Goal: Information Seeking & Learning: Understand process/instructions

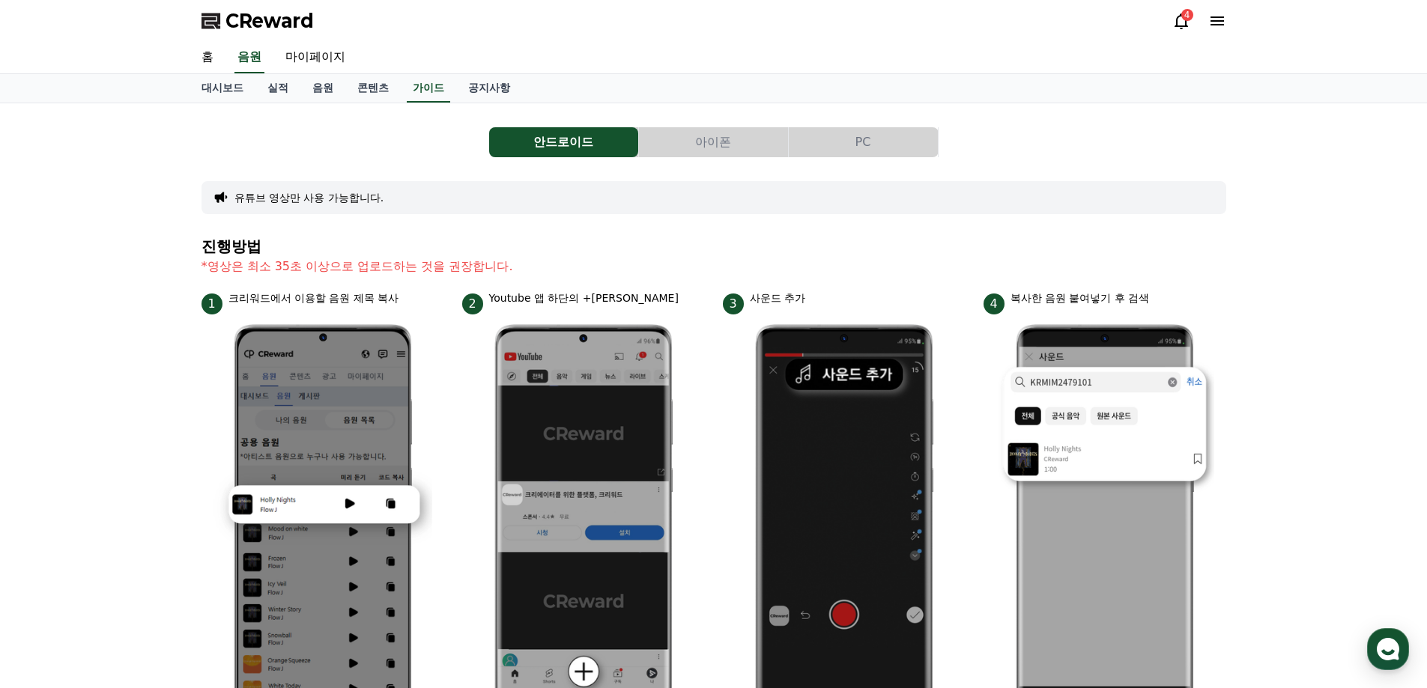
click at [1180, 19] on icon at bounding box center [1181, 21] width 18 height 18
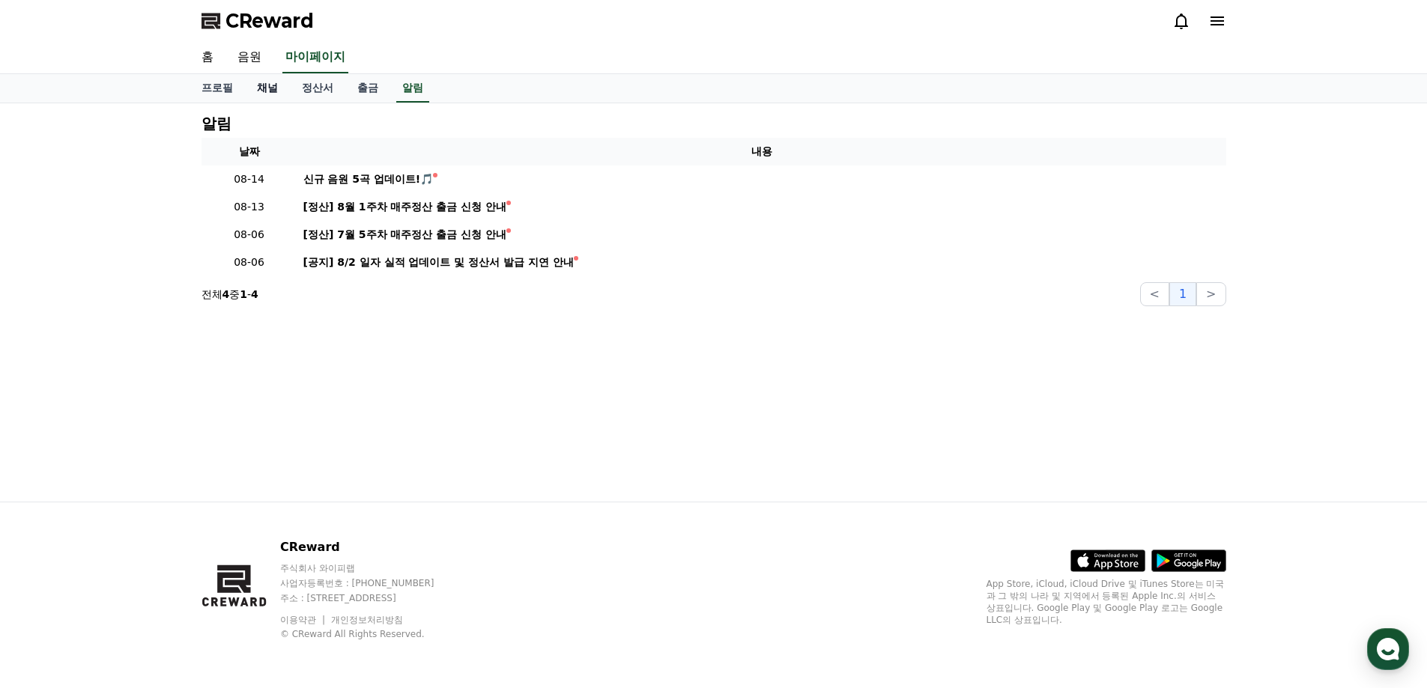
click at [270, 90] on link "채널" at bounding box center [267, 88] width 45 height 28
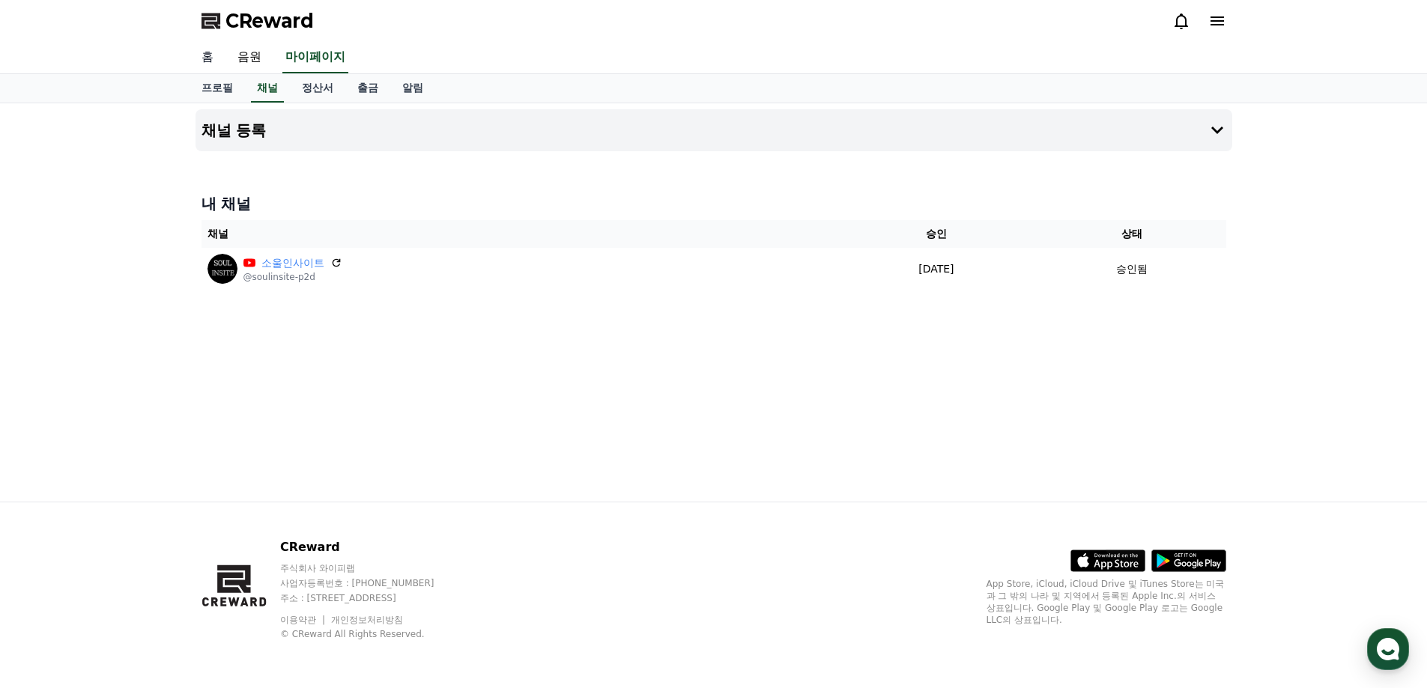
click at [200, 58] on link "홈" at bounding box center [207, 57] width 36 height 31
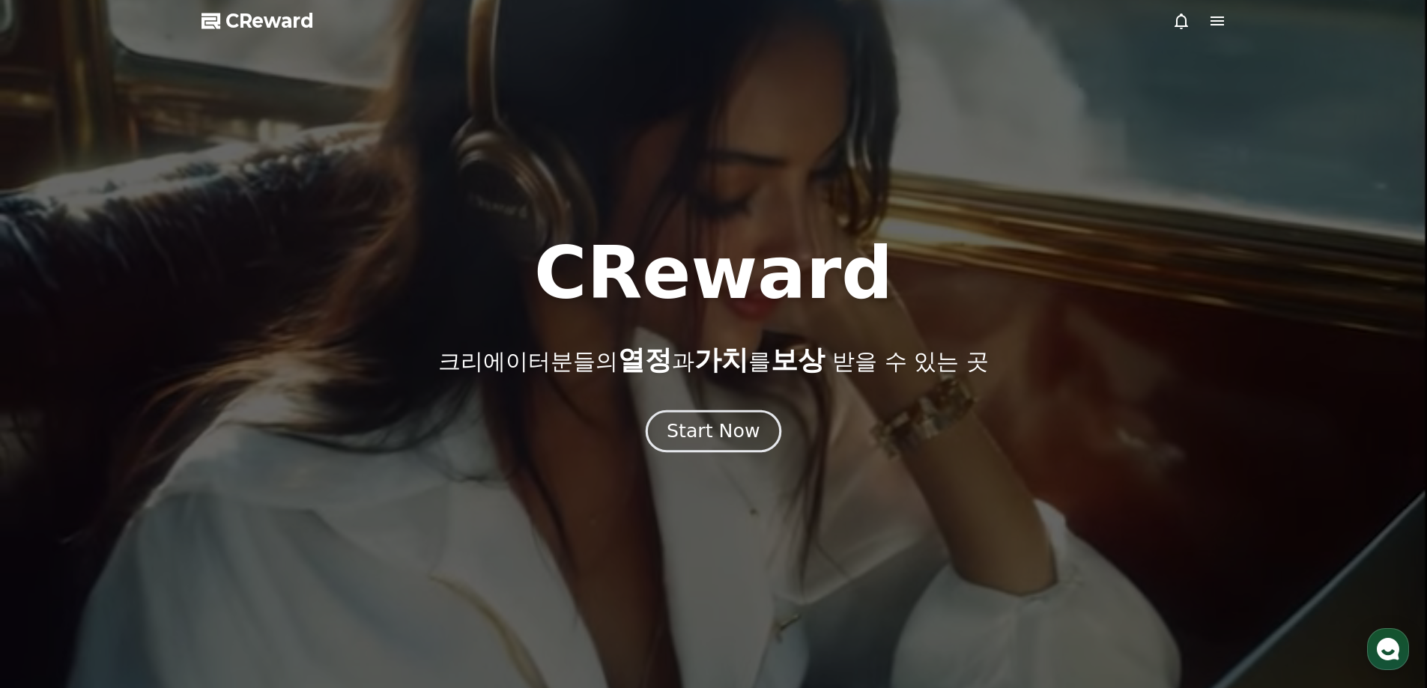
click at [731, 431] on div "Start Now" at bounding box center [713, 431] width 93 height 25
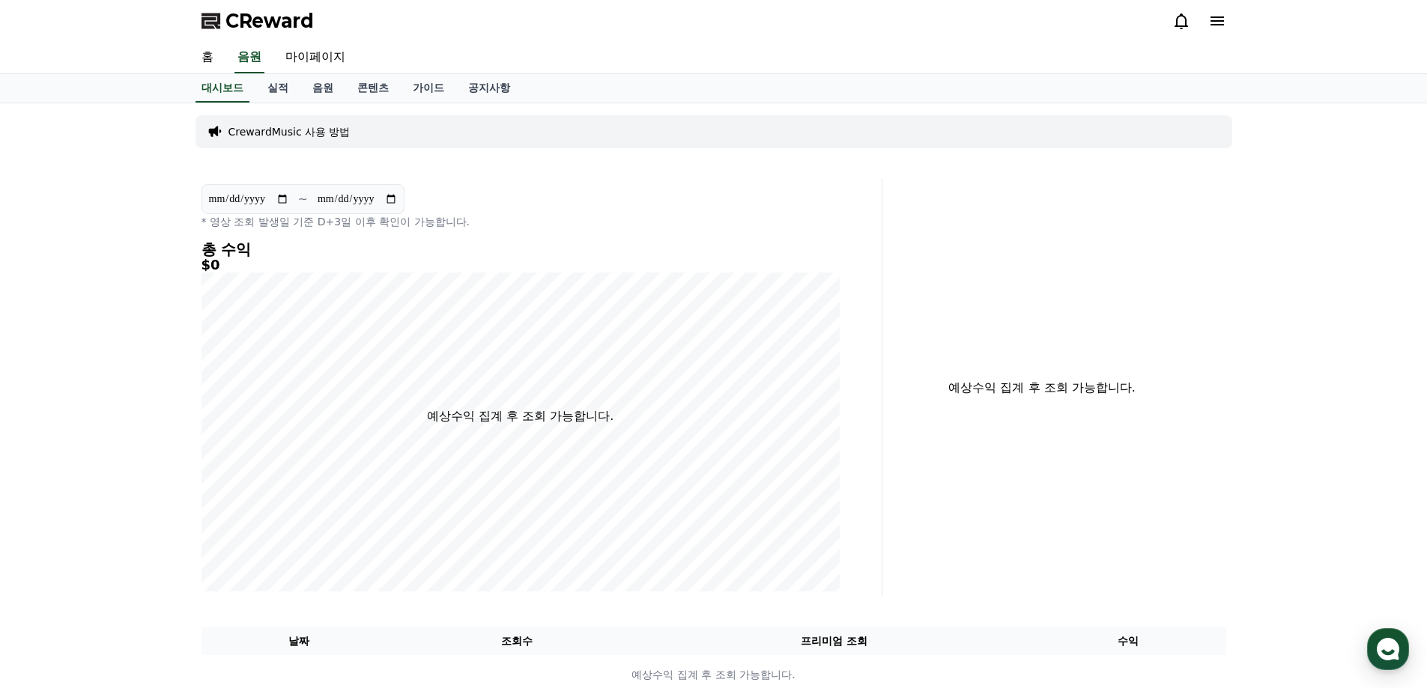
click at [285, 123] on div "CrewardMusic 사용 방법" at bounding box center [713, 131] width 1037 height 33
click at [289, 138] on p "CrewardMusic 사용 방법" at bounding box center [289, 131] width 122 height 15
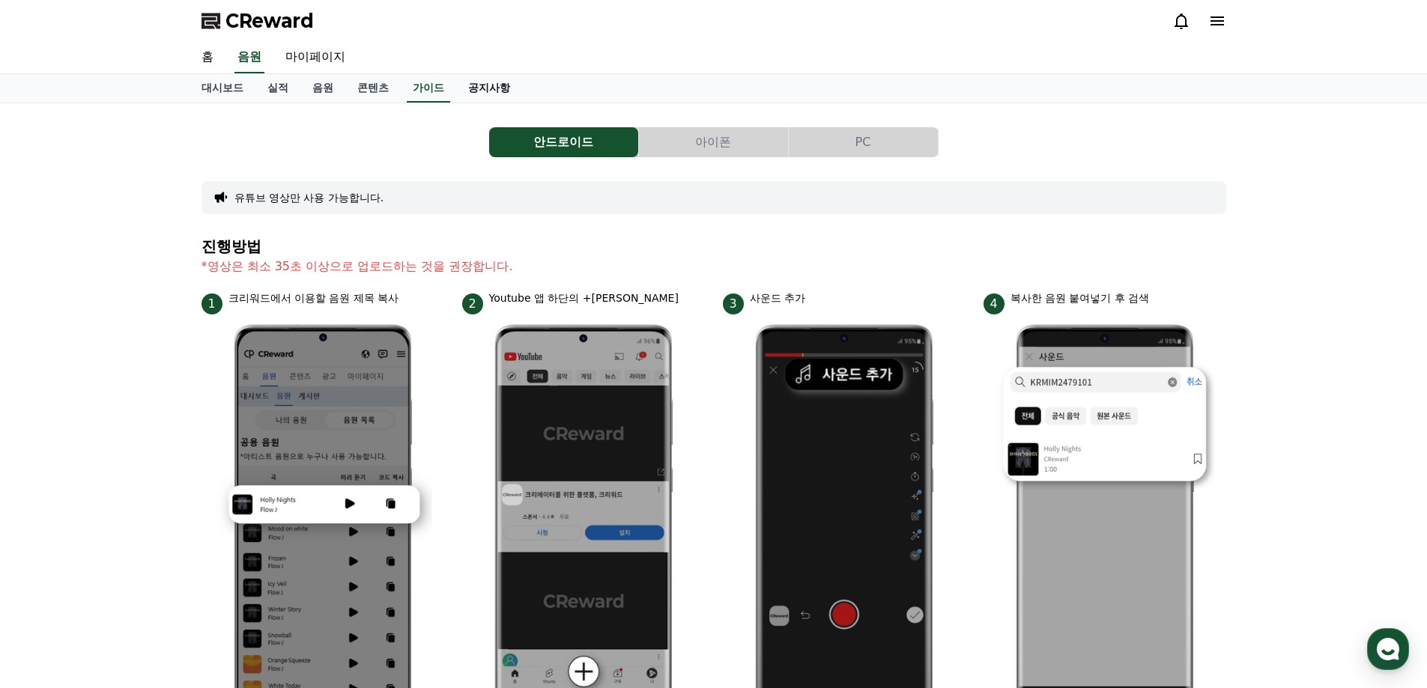
click at [478, 91] on link "공지사항" at bounding box center [489, 88] width 66 height 28
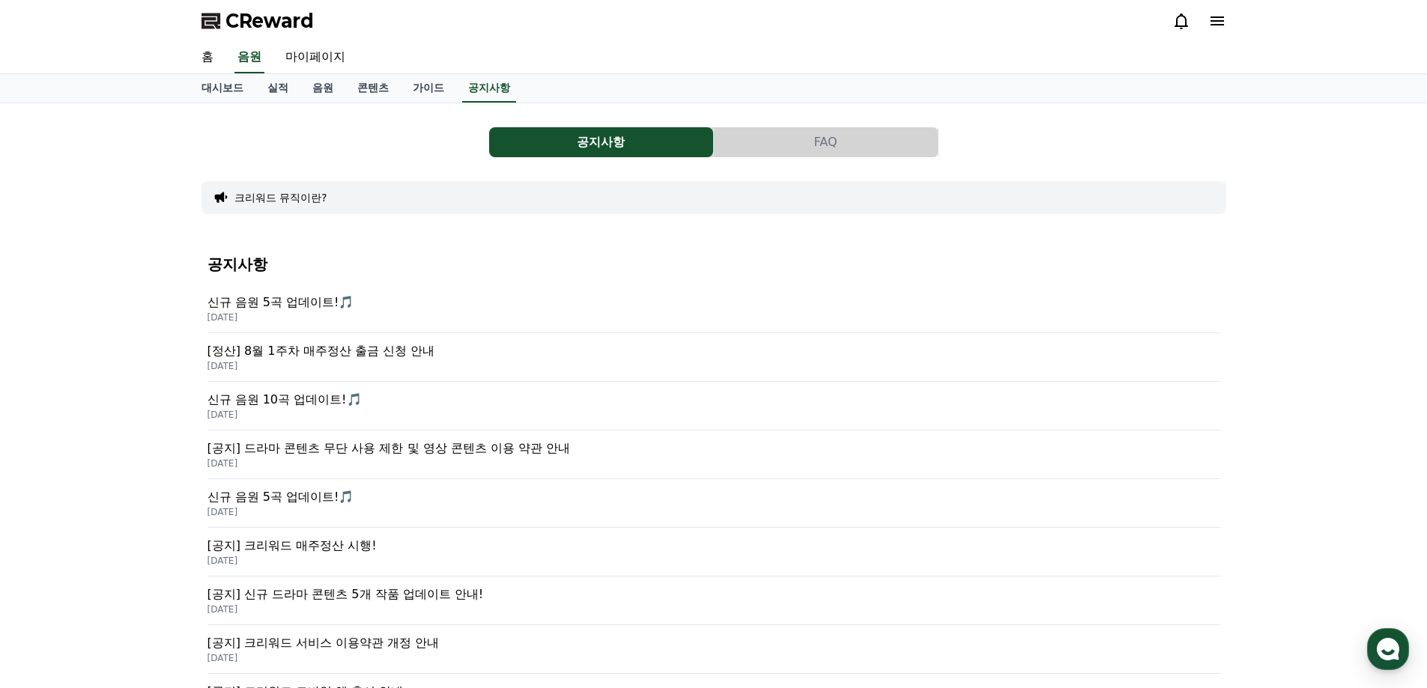
scroll to position [300, 0]
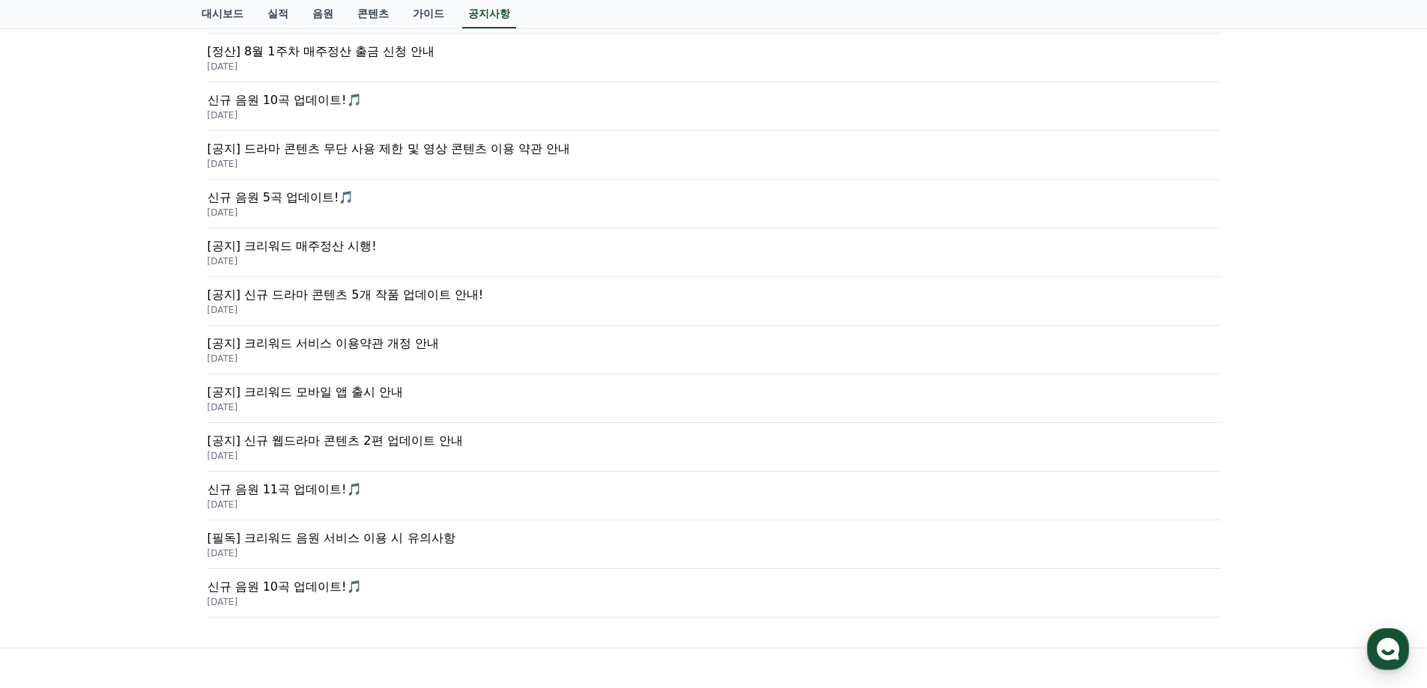
click at [365, 534] on p "[필독] 크리워드 음원 서비스 이용 시 유의사항" at bounding box center [713, 539] width 1013 height 18
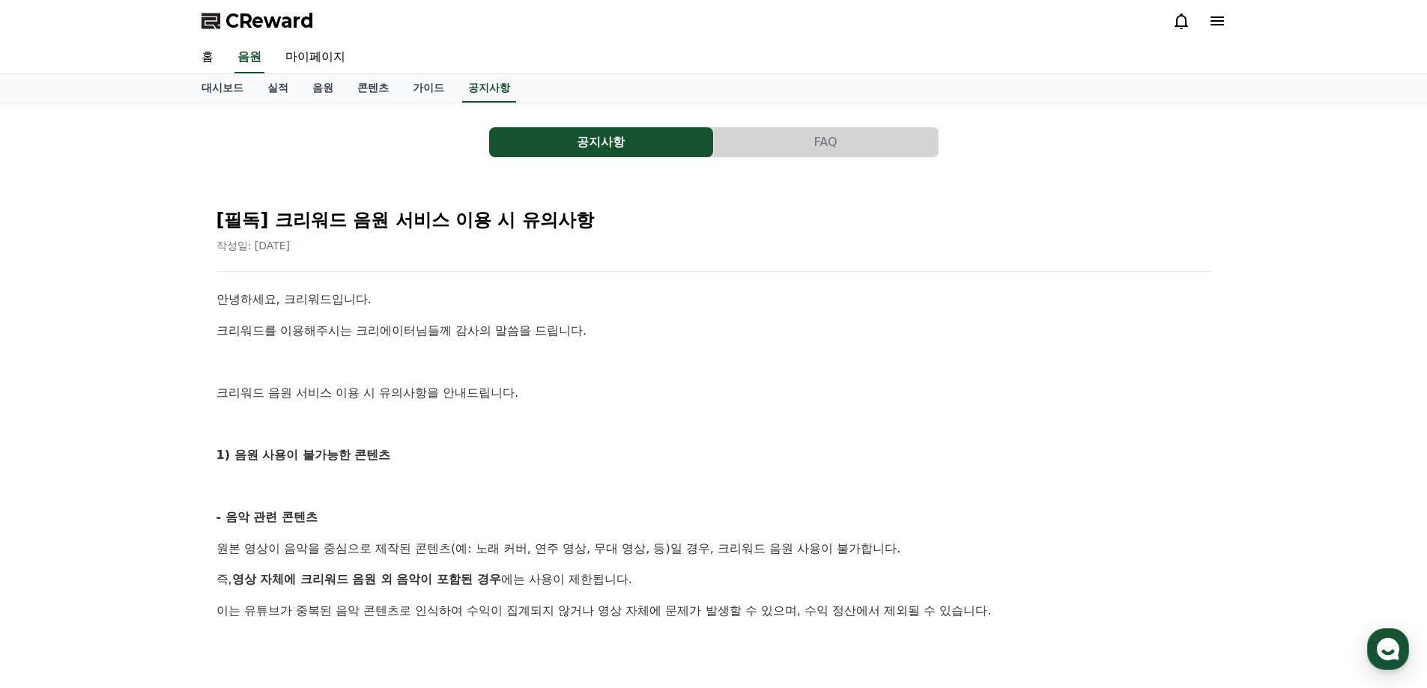
click at [1182, 22] on icon at bounding box center [1181, 21] width 18 height 18
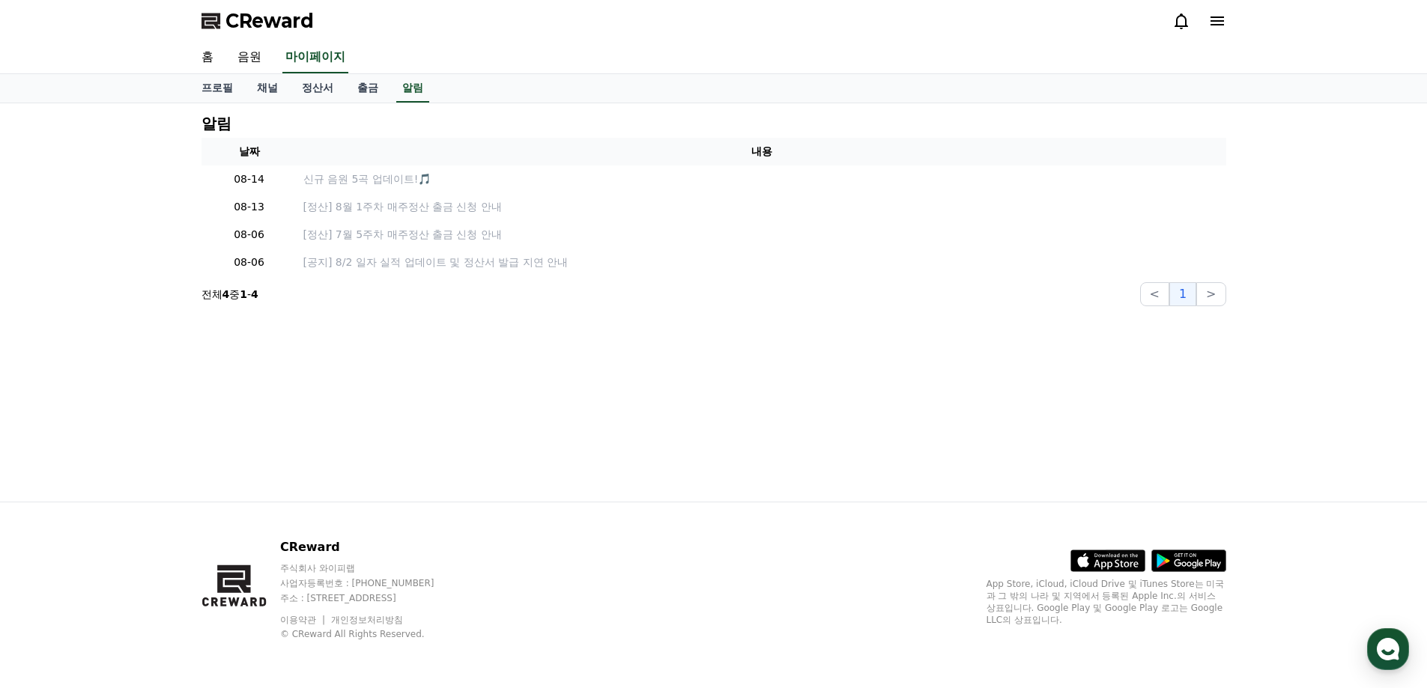
click at [1215, 22] on icon at bounding box center [1216, 20] width 13 height 9
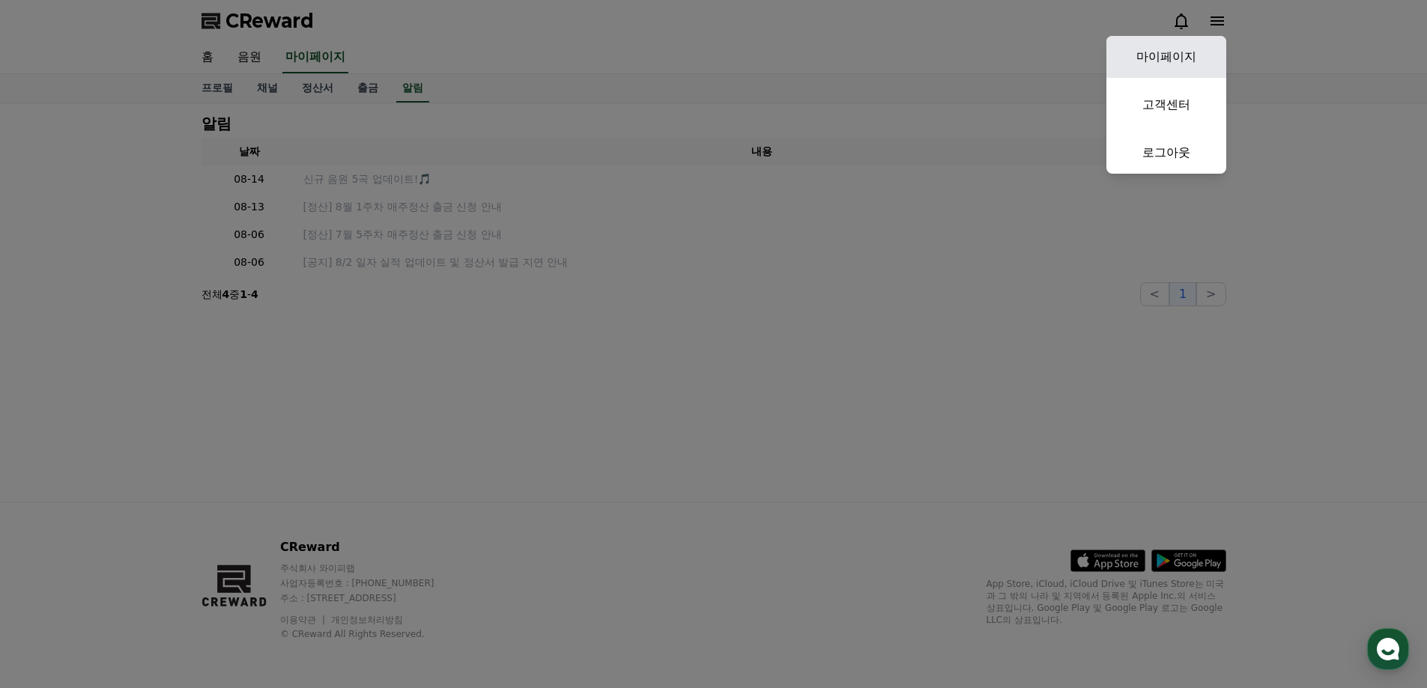
click at [1179, 61] on link "마이페이지" at bounding box center [1166, 57] width 120 height 42
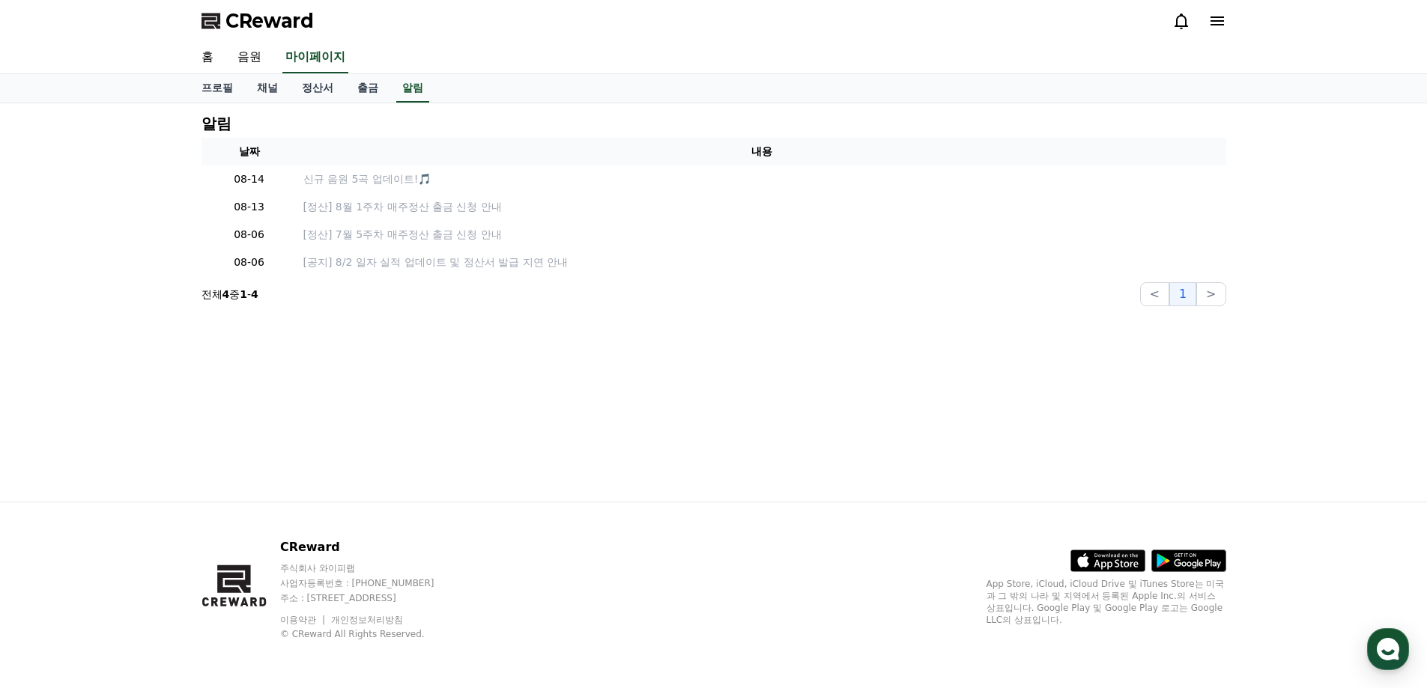
select select "**********"
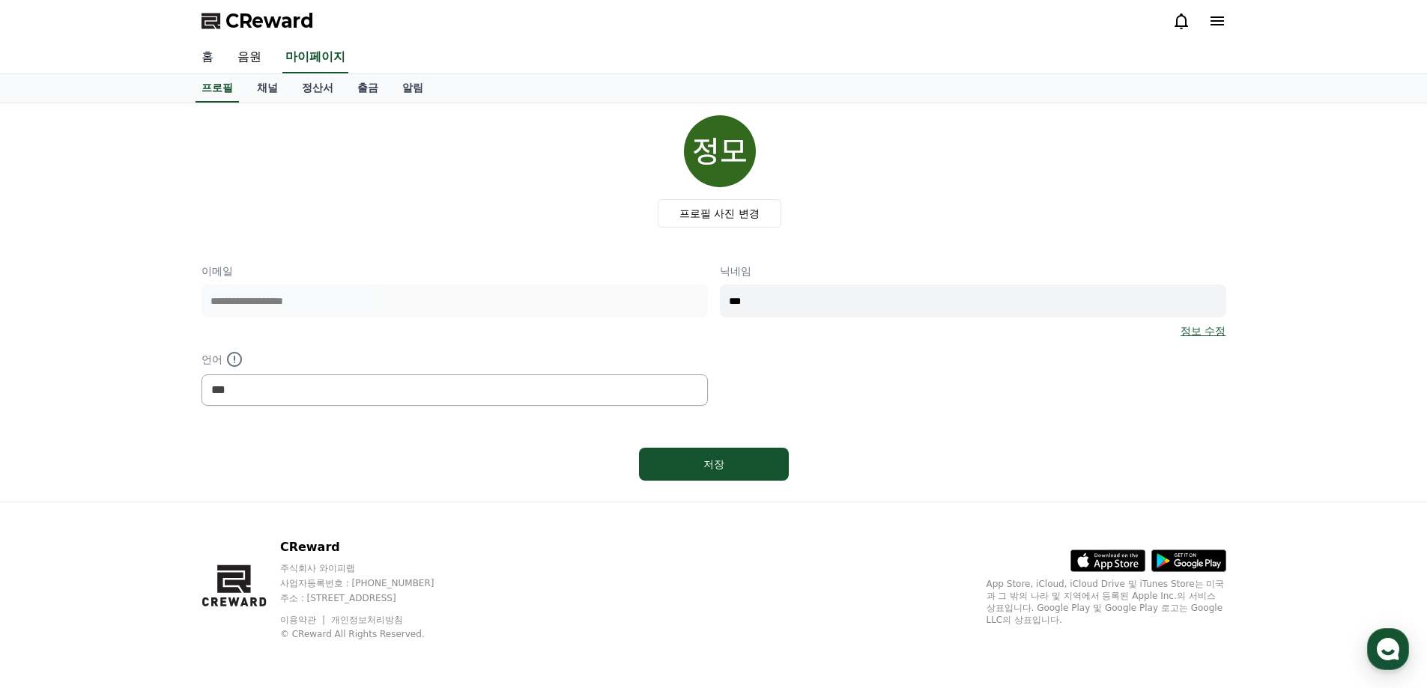
click at [208, 59] on link "홈" at bounding box center [207, 57] width 36 height 31
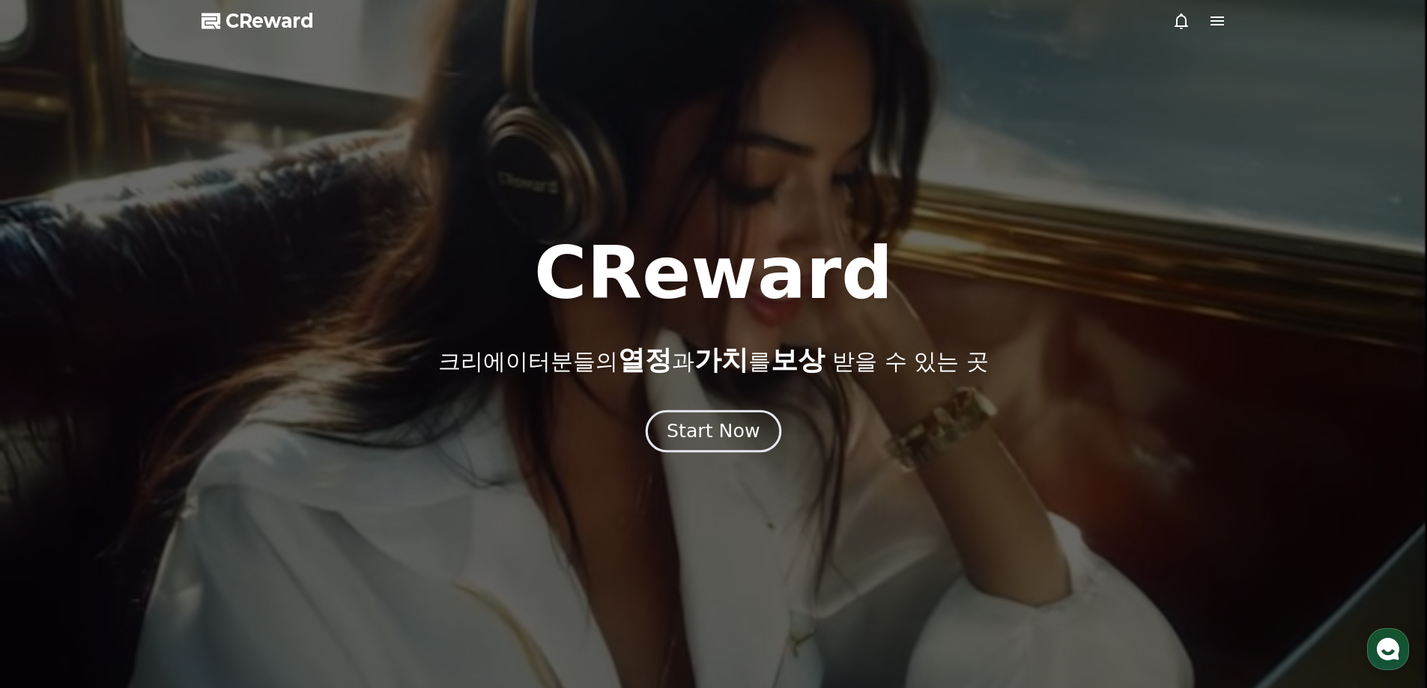
click at [725, 441] on div "Start Now" at bounding box center [713, 431] width 93 height 25
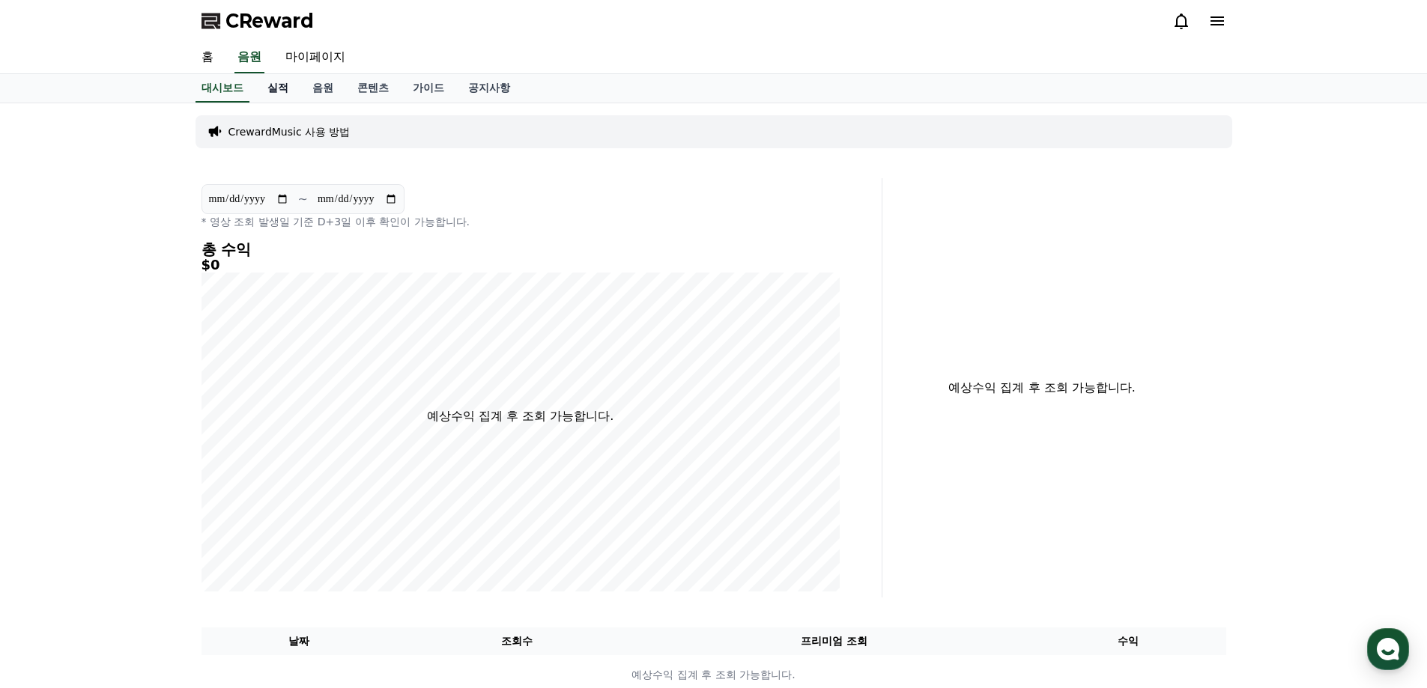
click at [271, 91] on link "실적" at bounding box center [277, 88] width 45 height 28
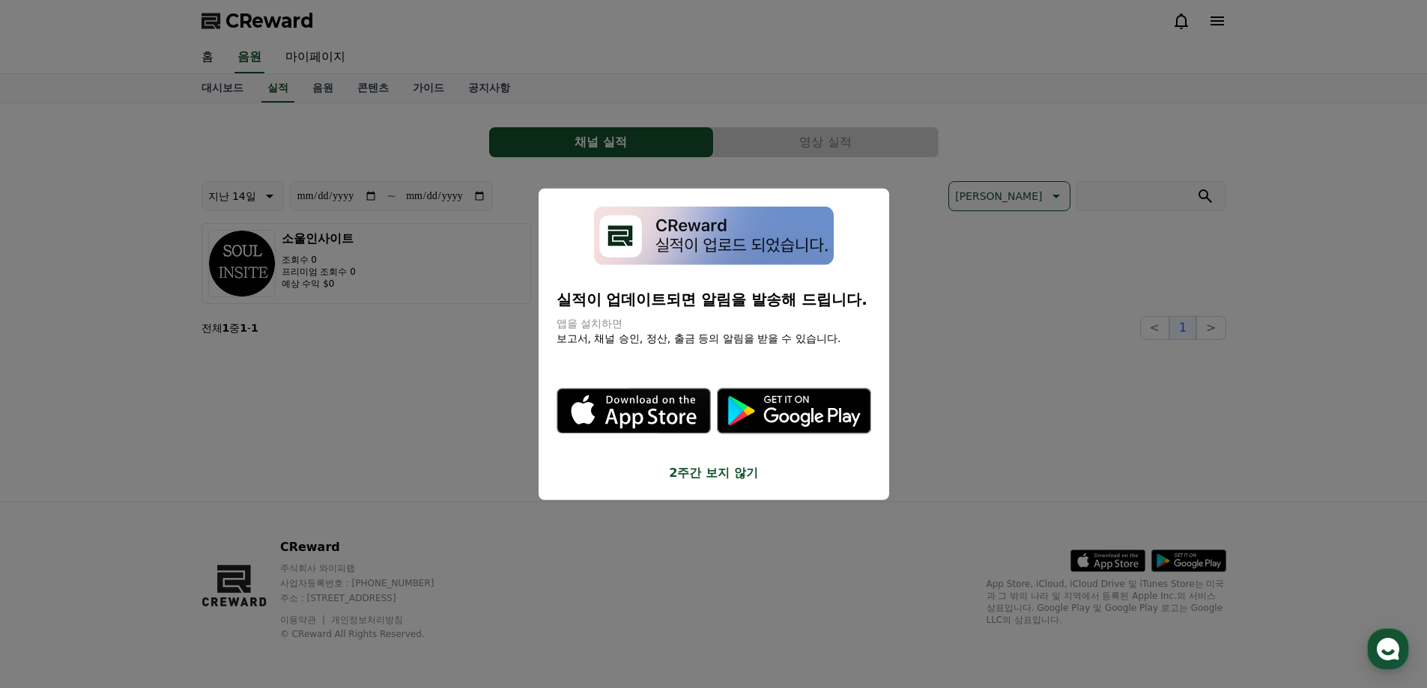
click at [733, 475] on button "2주간 보지 않기" at bounding box center [713, 473] width 315 height 18
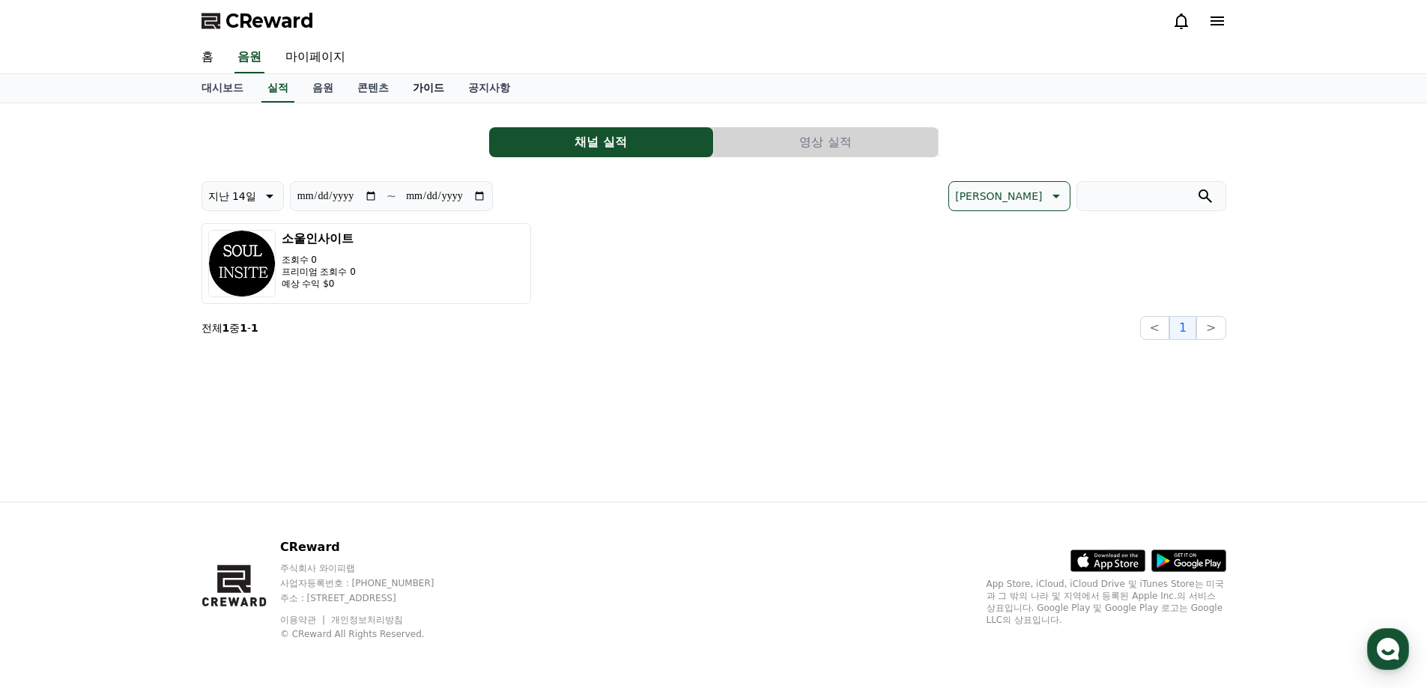
click at [425, 91] on link "가이드" at bounding box center [428, 88] width 55 height 28
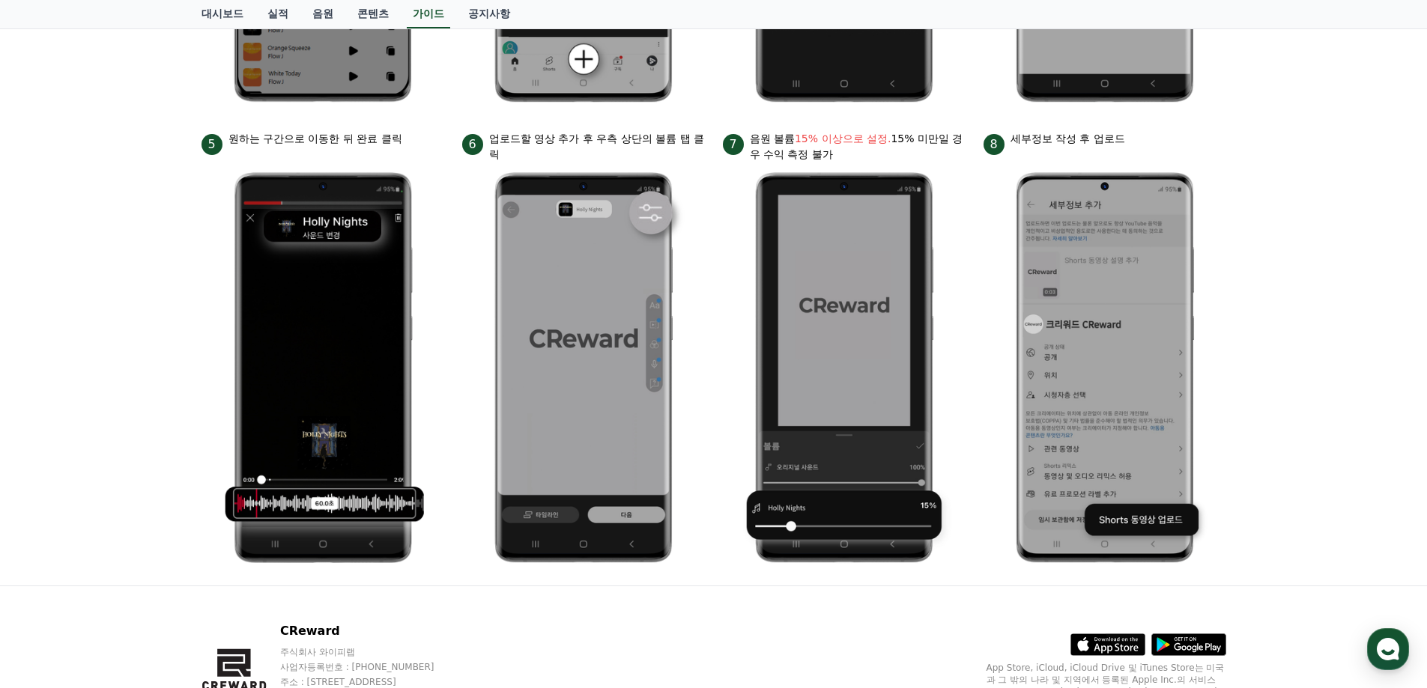
scroll to position [697, 0]
